Goal: Task Accomplishment & Management: Use online tool/utility

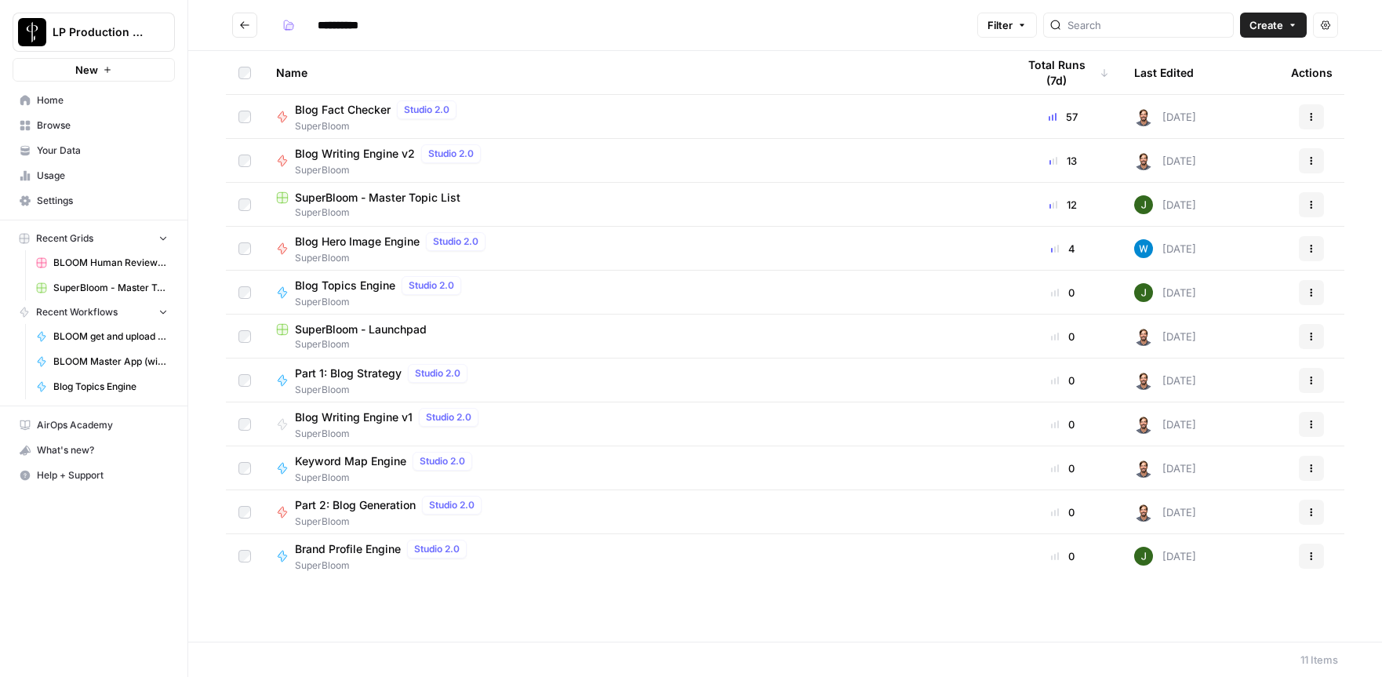
click at [382, 151] on span "Blog Writing Engine v2" at bounding box center [355, 154] width 120 height 16
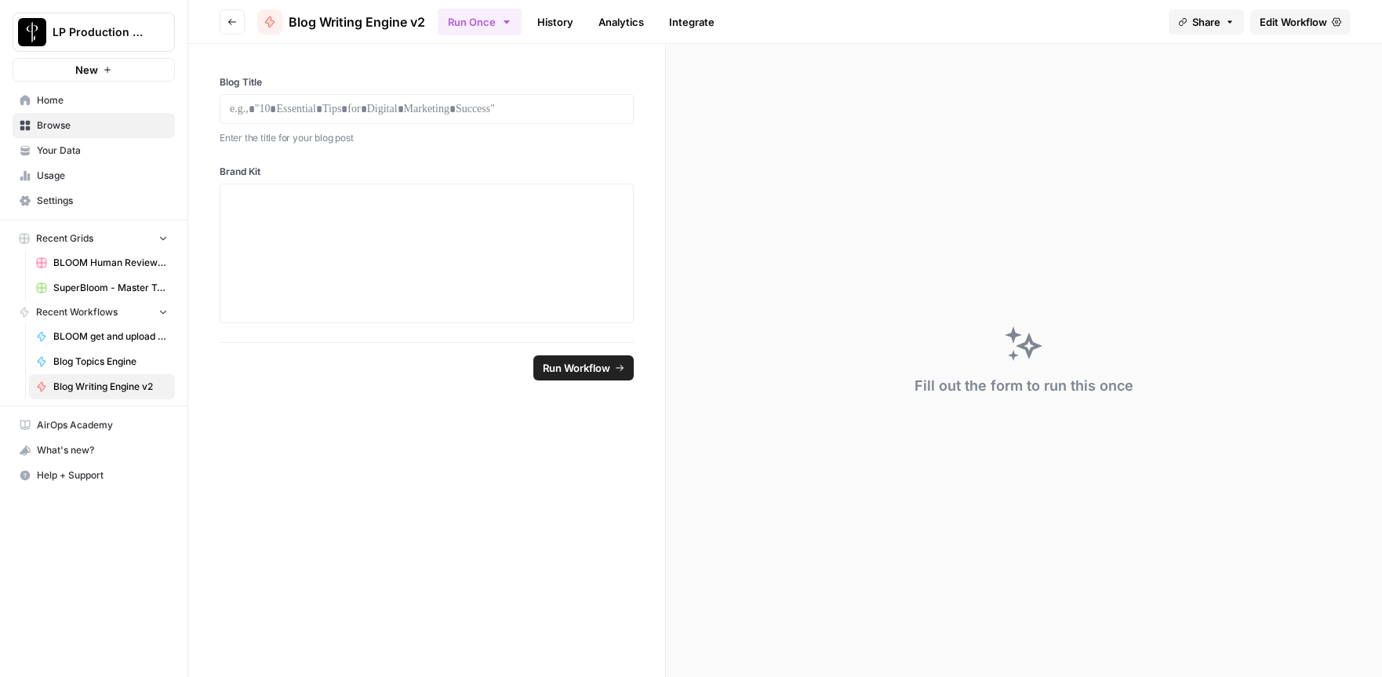
click at [1298, 26] on span "Edit Workflow" at bounding box center [1292, 22] width 67 height 16
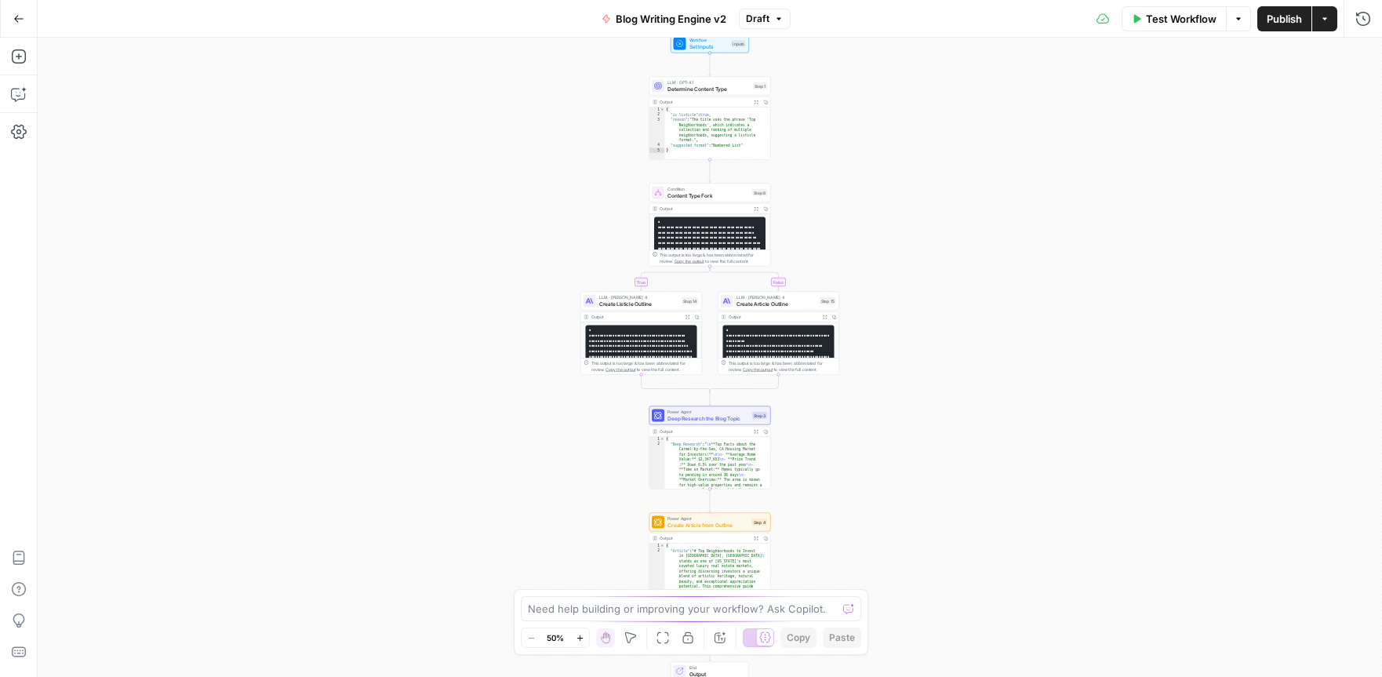
click at [706, 45] on span "Set Inputs" at bounding box center [708, 46] width 39 height 8
click at [689, 43] on span "Set Inputs" at bounding box center [708, 47] width 39 height 8
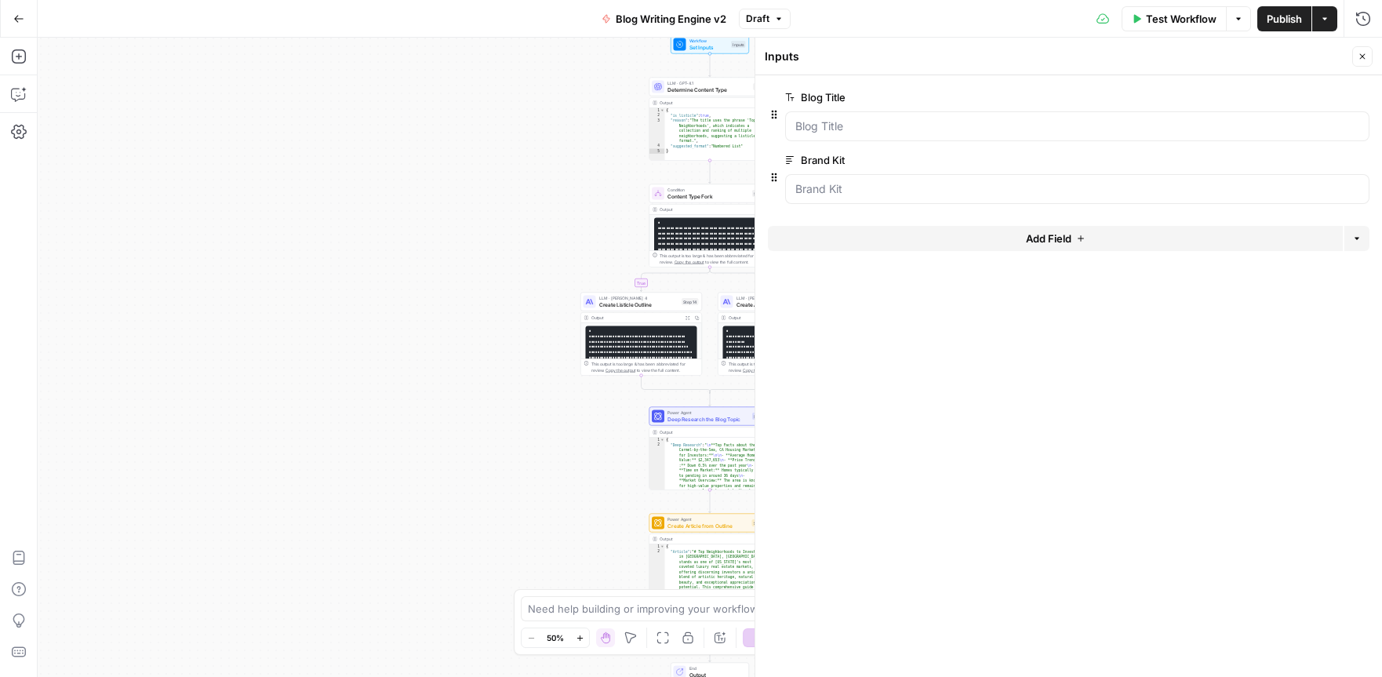
click at [10, 12] on button "Go Back" at bounding box center [19, 19] width 28 height 28
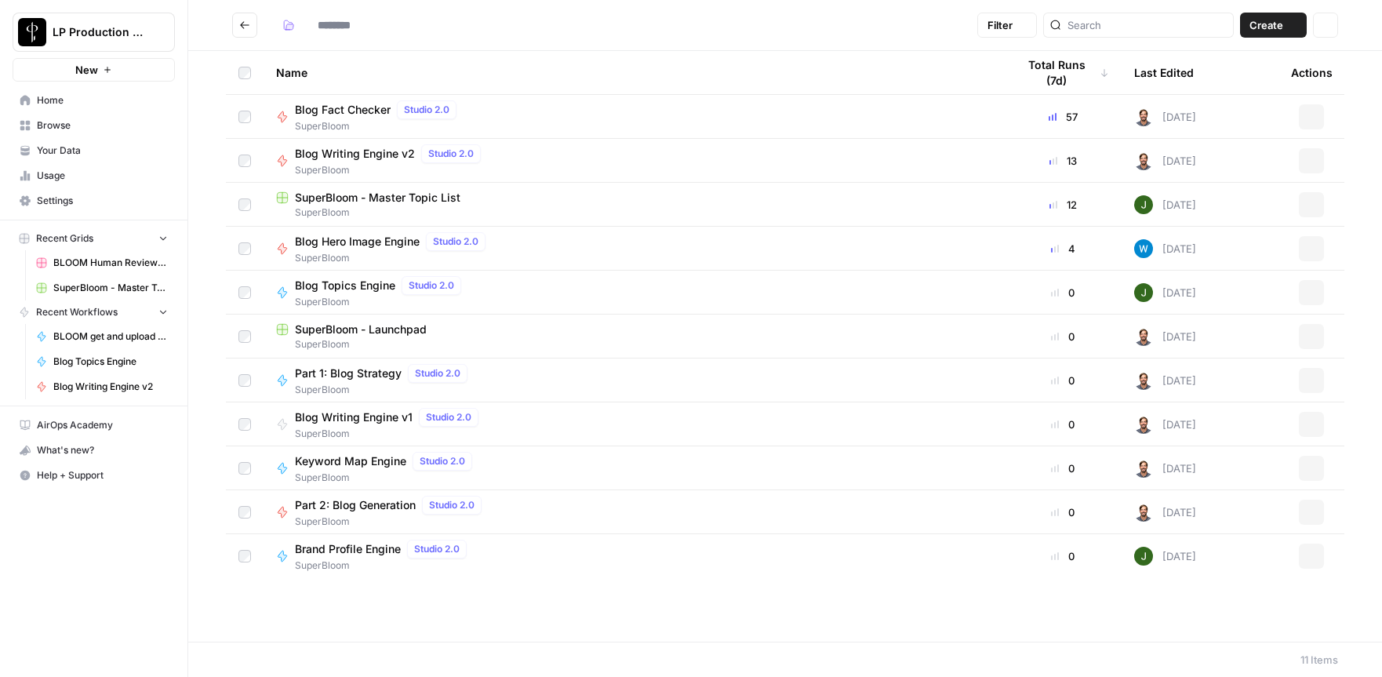
type input "**********"
